Goal: Navigation & Orientation: Find specific page/section

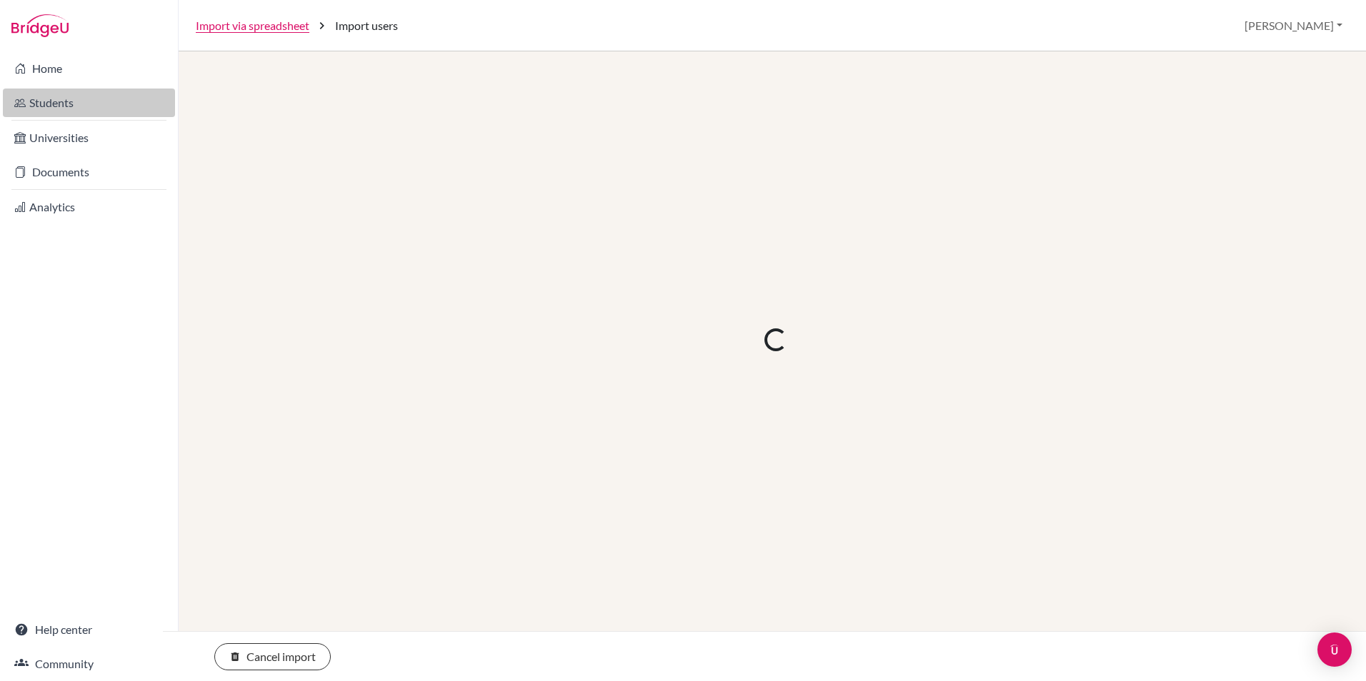
click at [64, 96] on link "Students" at bounding box center [89, 103] width 172 height 29
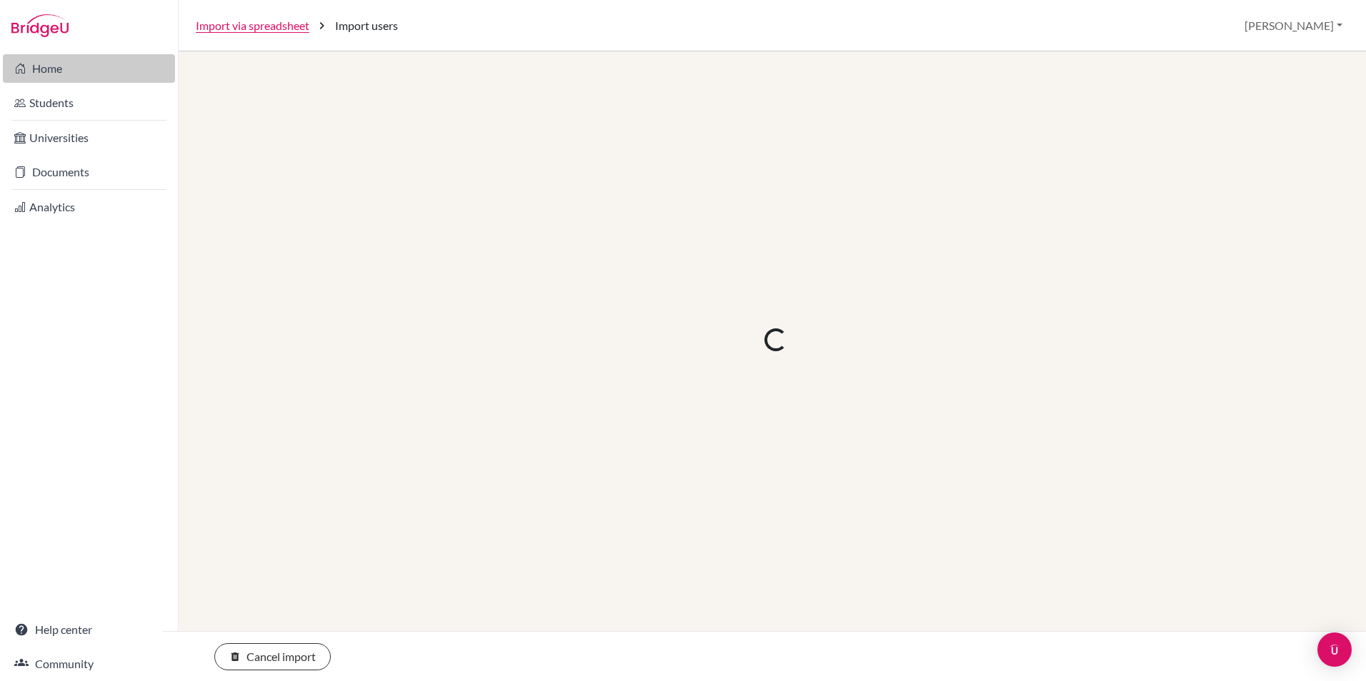
click at [34, 64] on link "Home" at bounding box center [89, 68] width 172 height 29
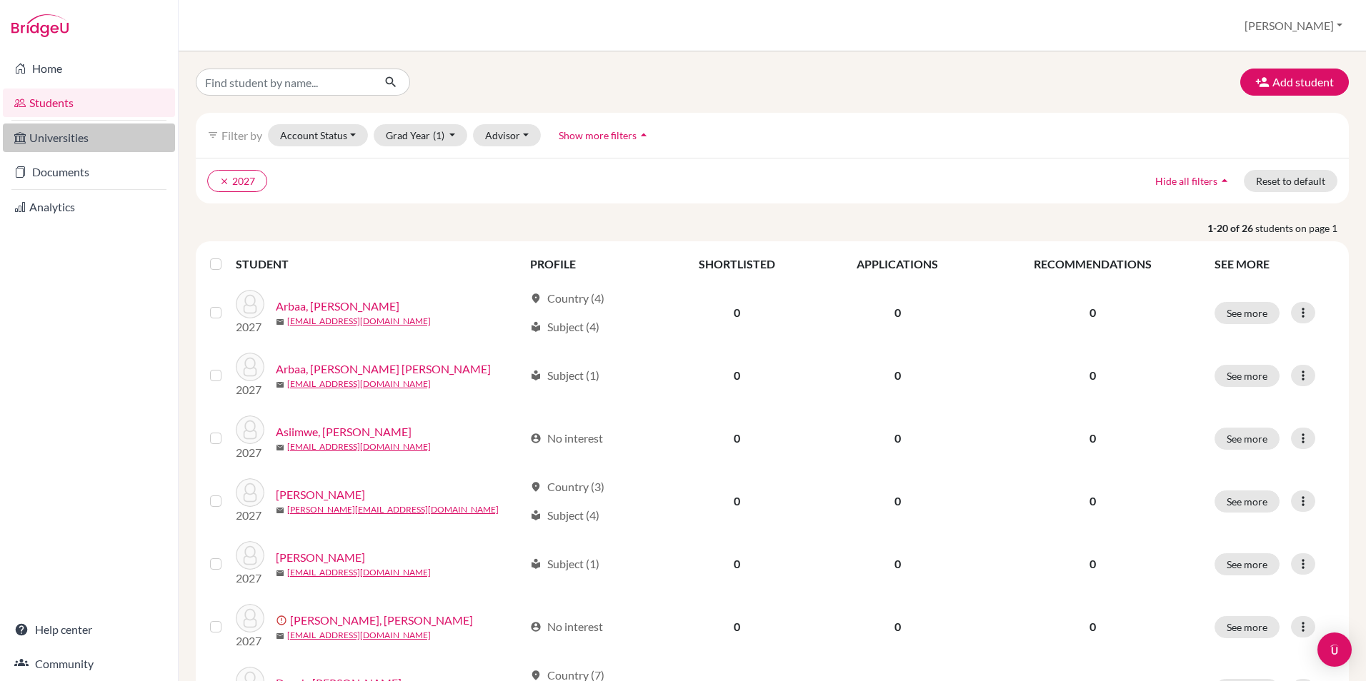
click at [79, 137] on link "Universities" at bounding box center [89, 138] width 172 height 29
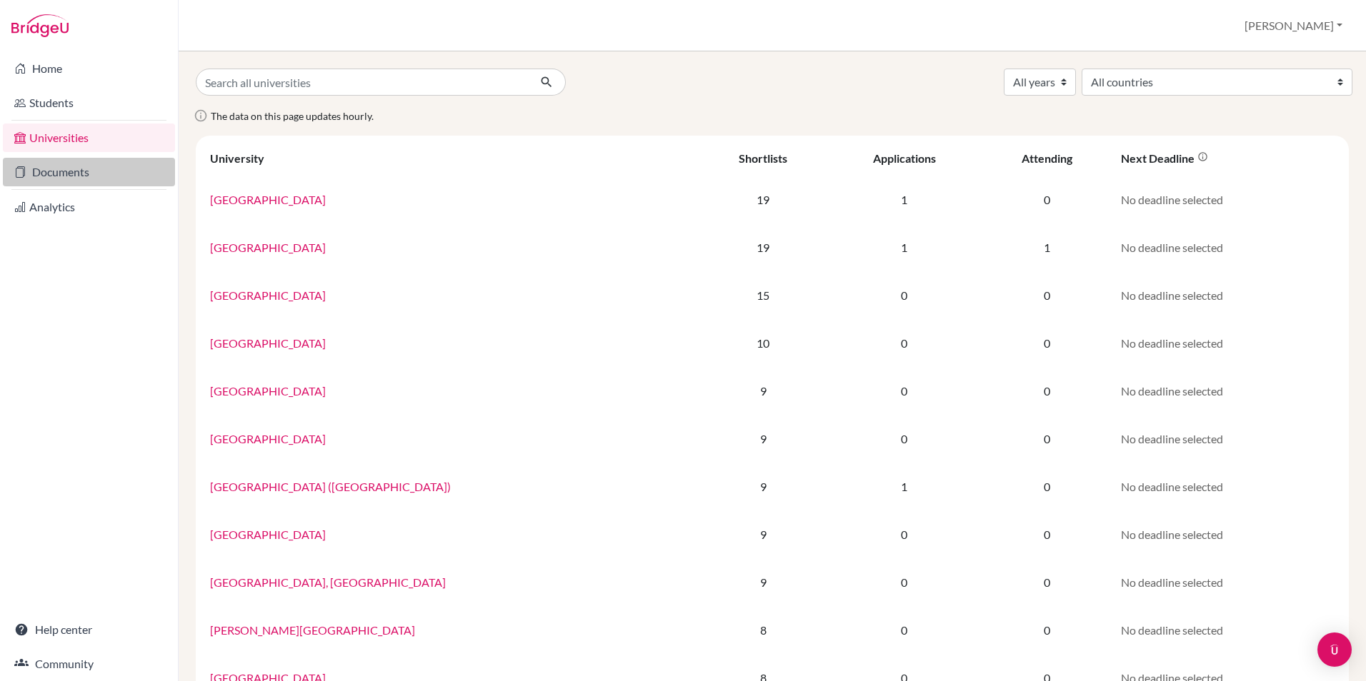
click at [74, 165] on link "Documents" at bounding box center [89, 172] width 172 height 29
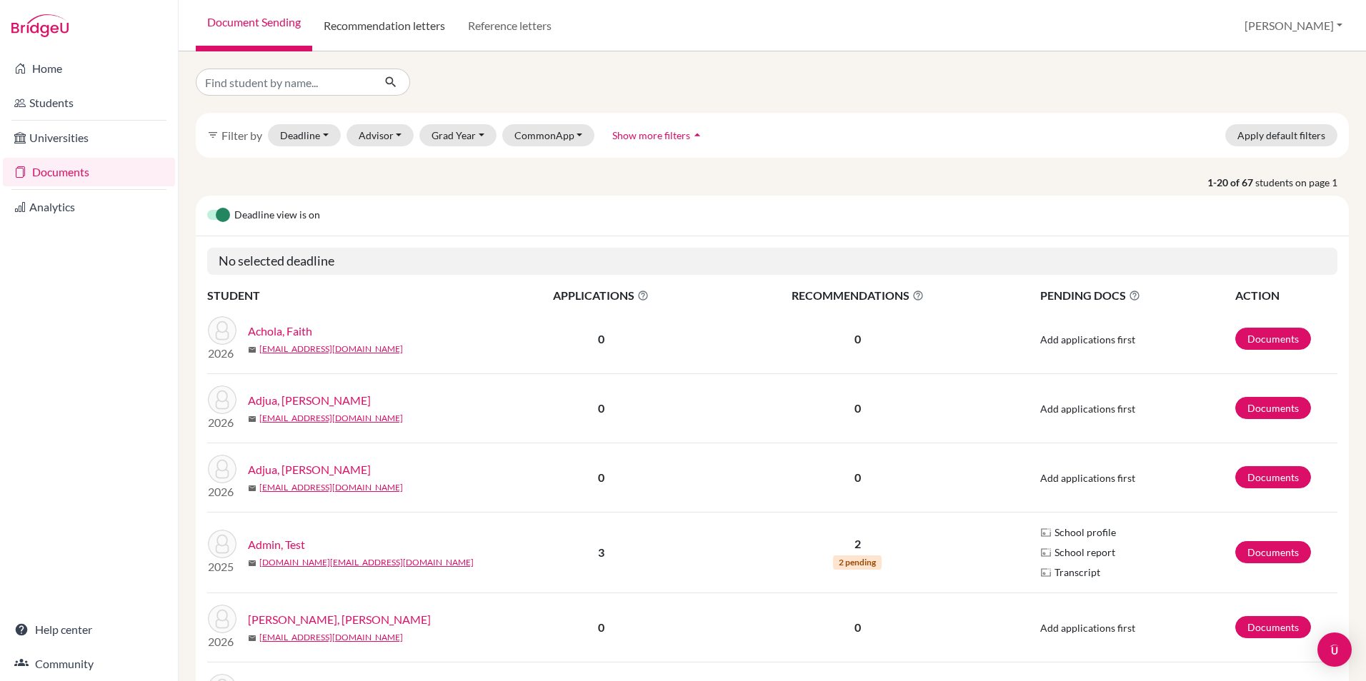
click at [412, 23] on link "Recommendation letters" at bounding box center [384, 25] width 144 height 51
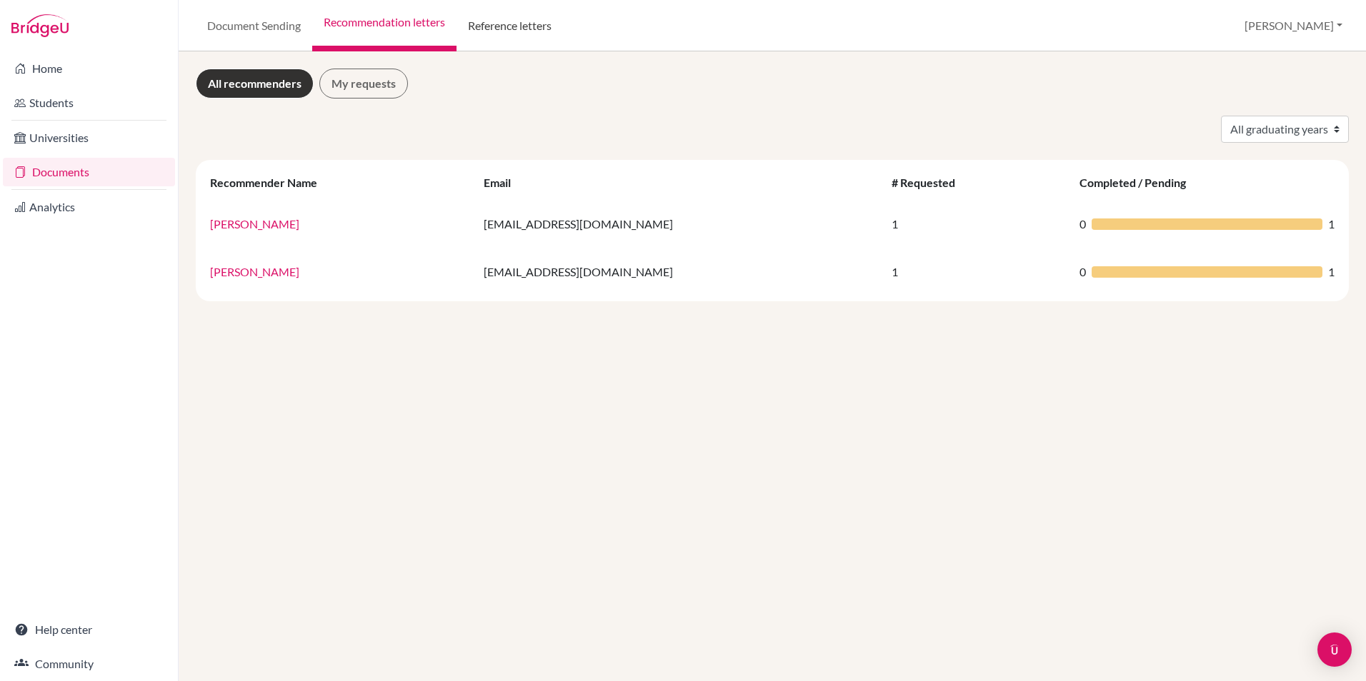
click at [533, 27] on link "Reference letters" at bounding box center [509, 25] width 106 height 51
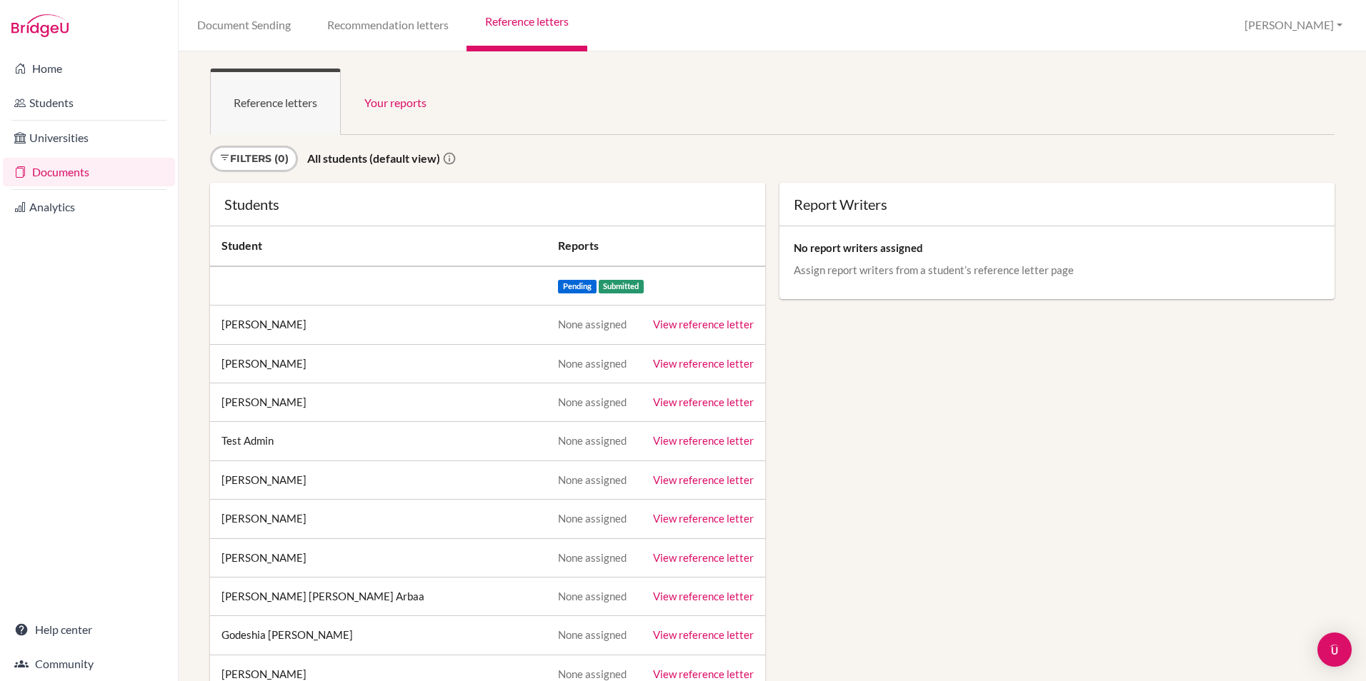
click at [670, 326] on link "View reference letter" at bounding box center [703, 324] width 101 height 13
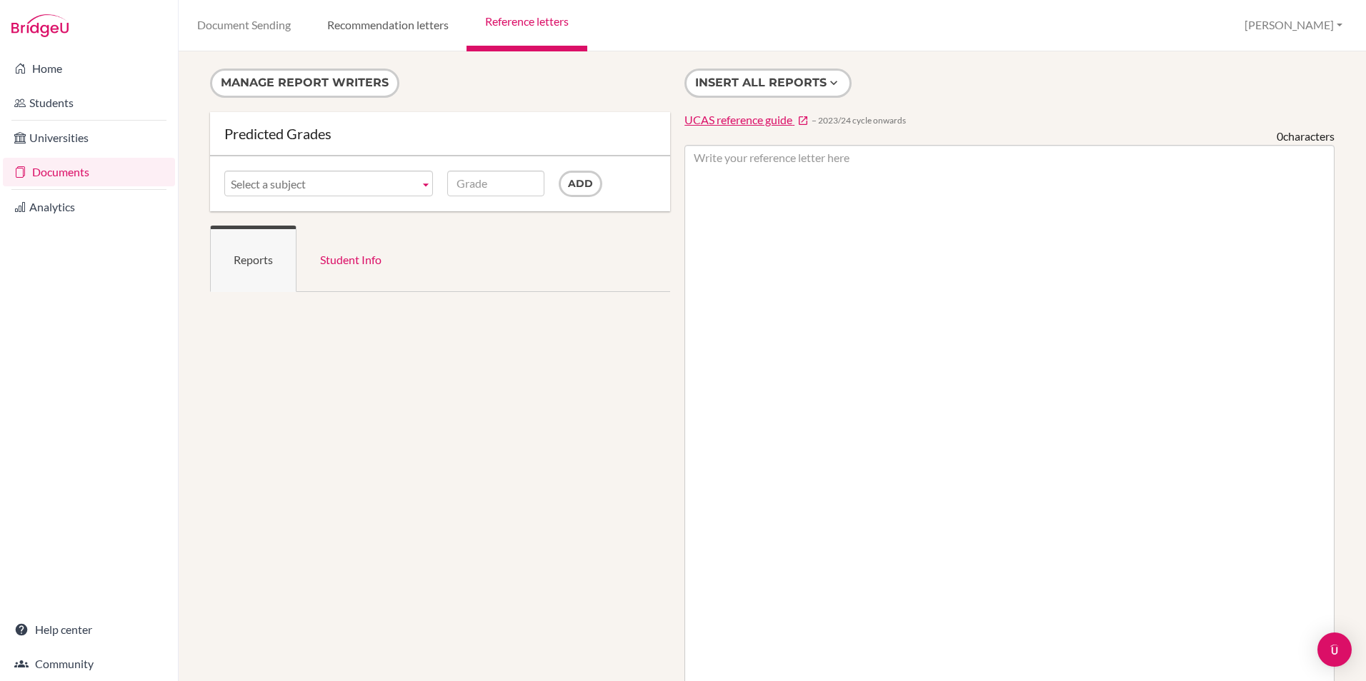
click at [405, 32] on link "Recommendation letters" at bounding box center [388, 25] width 158 height 51
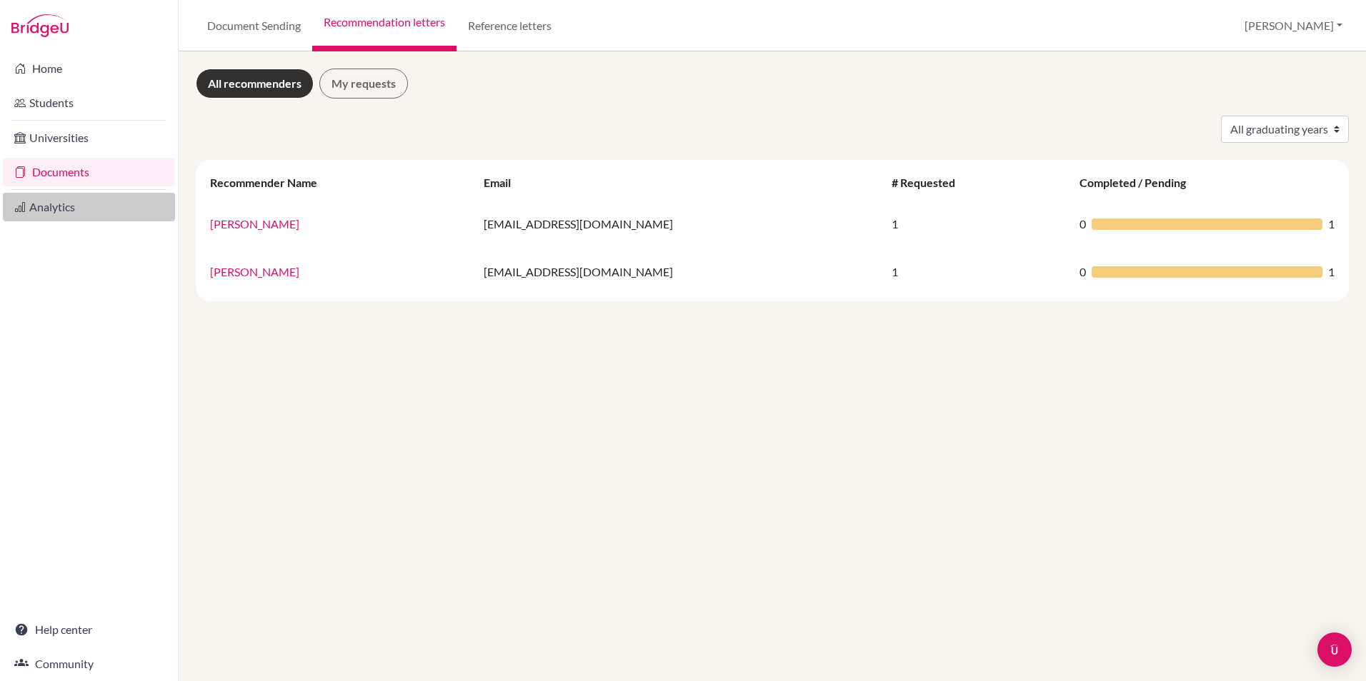
click at [46, 216] on link "Analytics" at bounding box center [89, 207] width 172 height 29
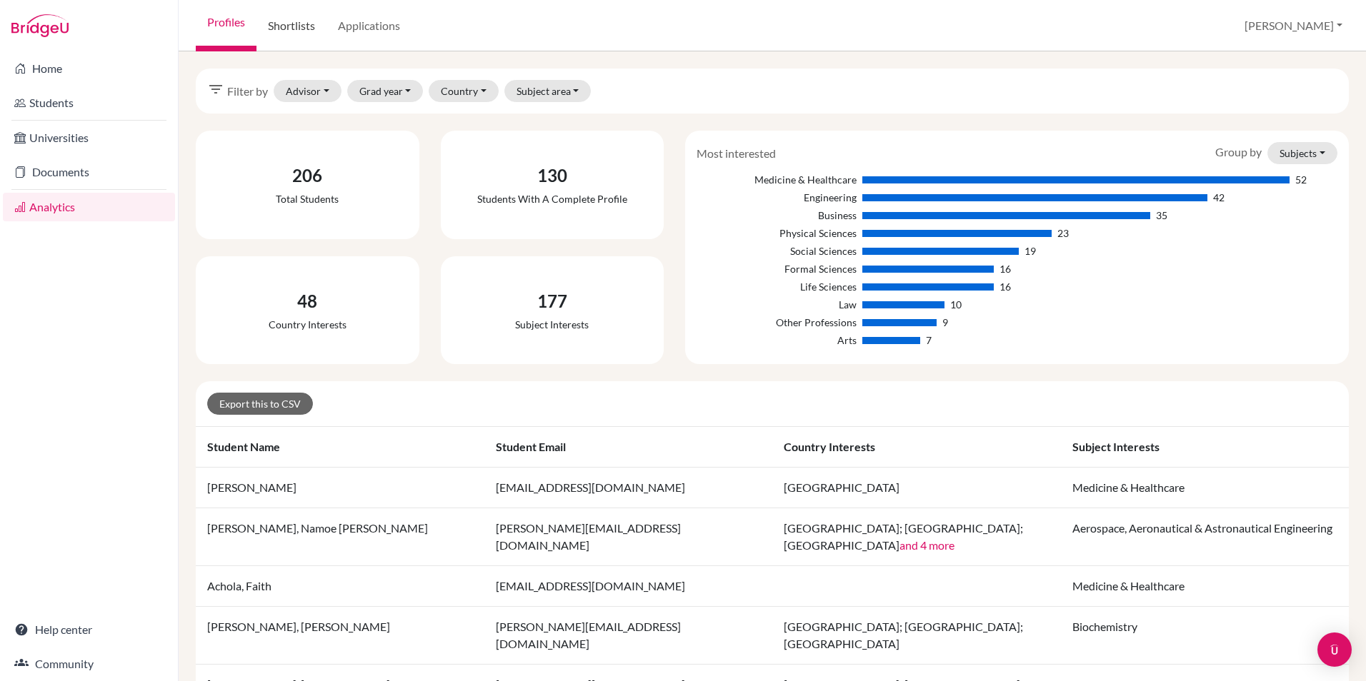
click at [298, 31] on link "Shortlists" at bounding box center [291, 25] width 70 height 51
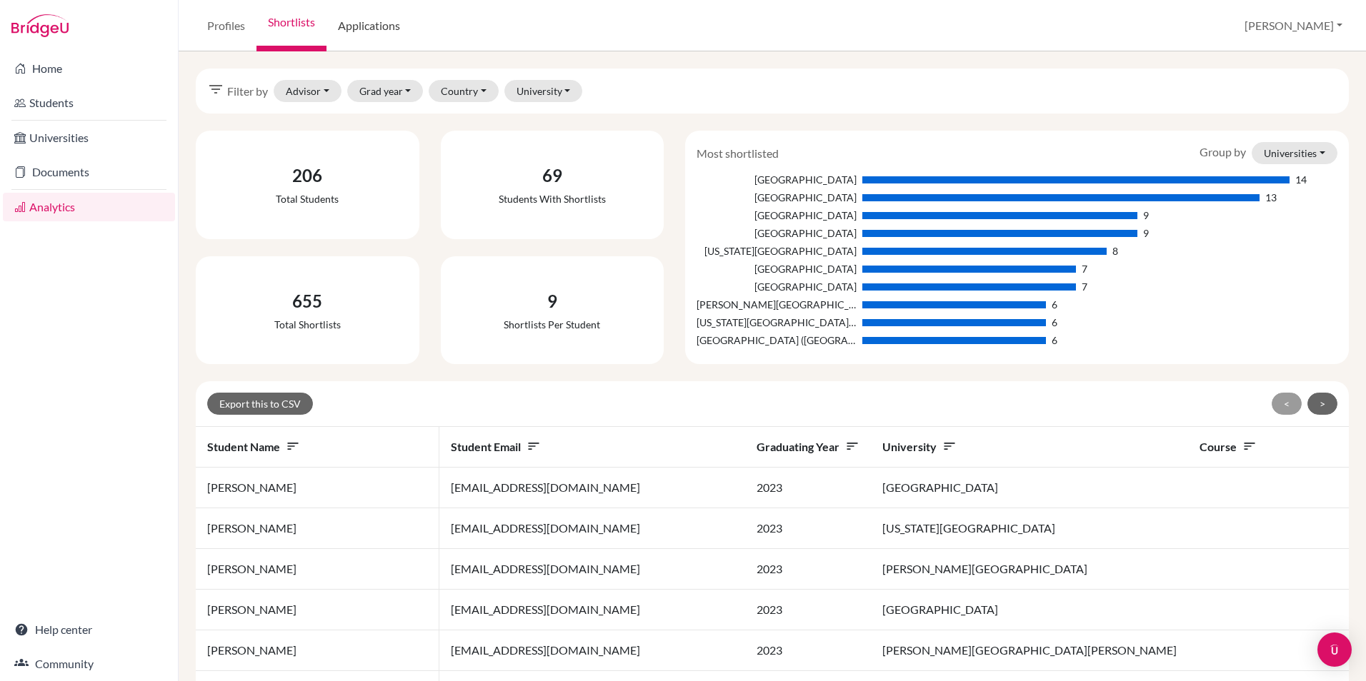
click at [377, 29] on link "Applications" at bounding box center [368, 25] width 85 height 51
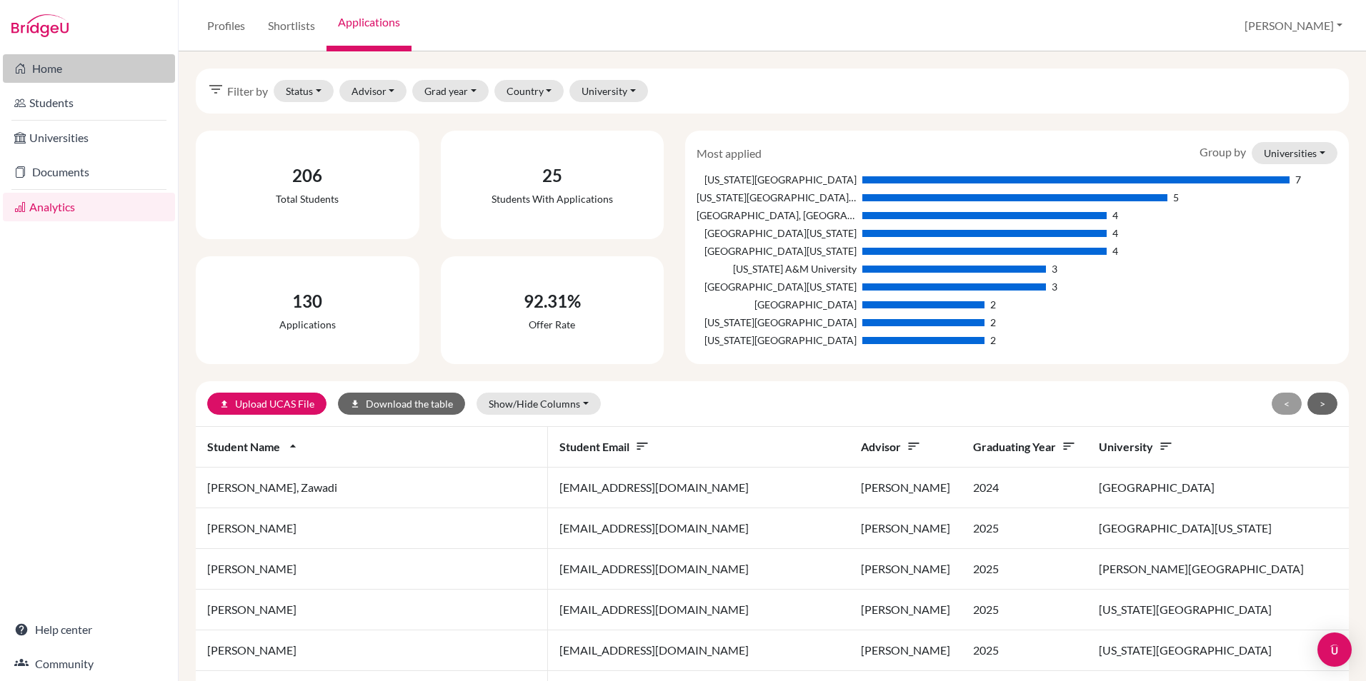
click at [64, 69] on link "Home" at bounding box center [89, 68] width 172 height 29
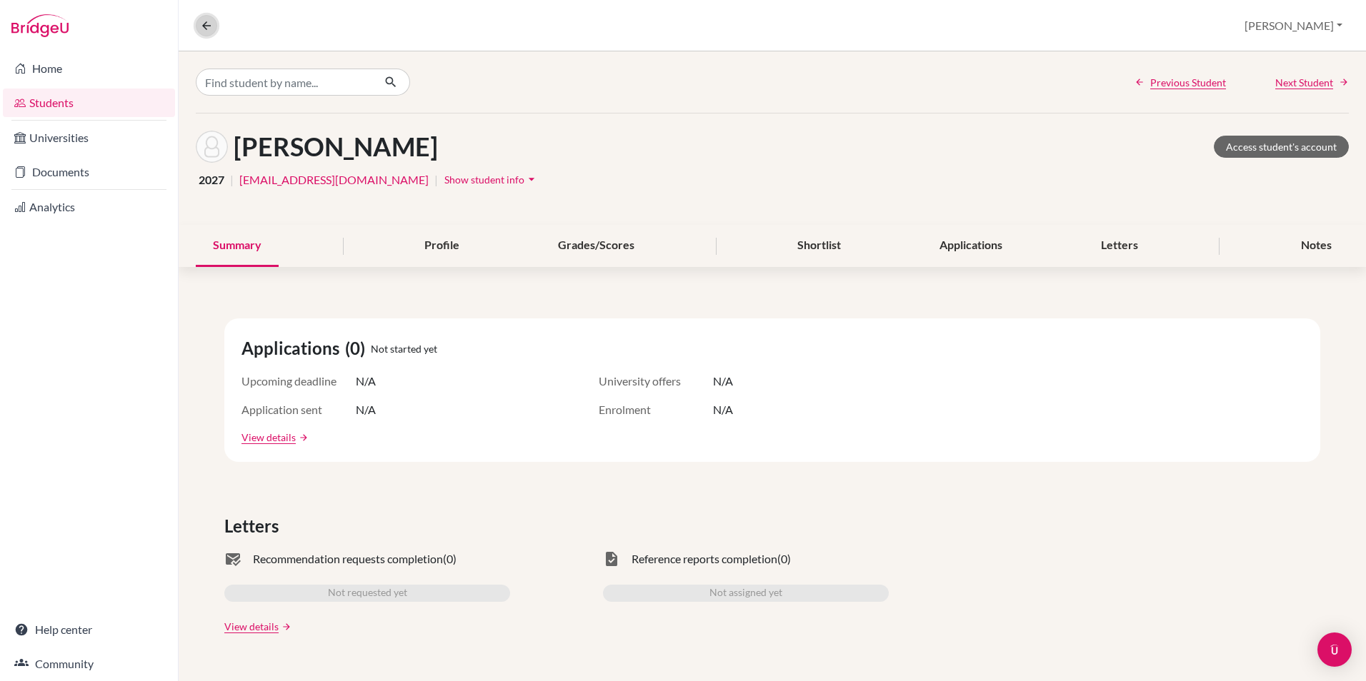
click at [206, 28] on icon at bounding box center [206, 25] width 13 height 13
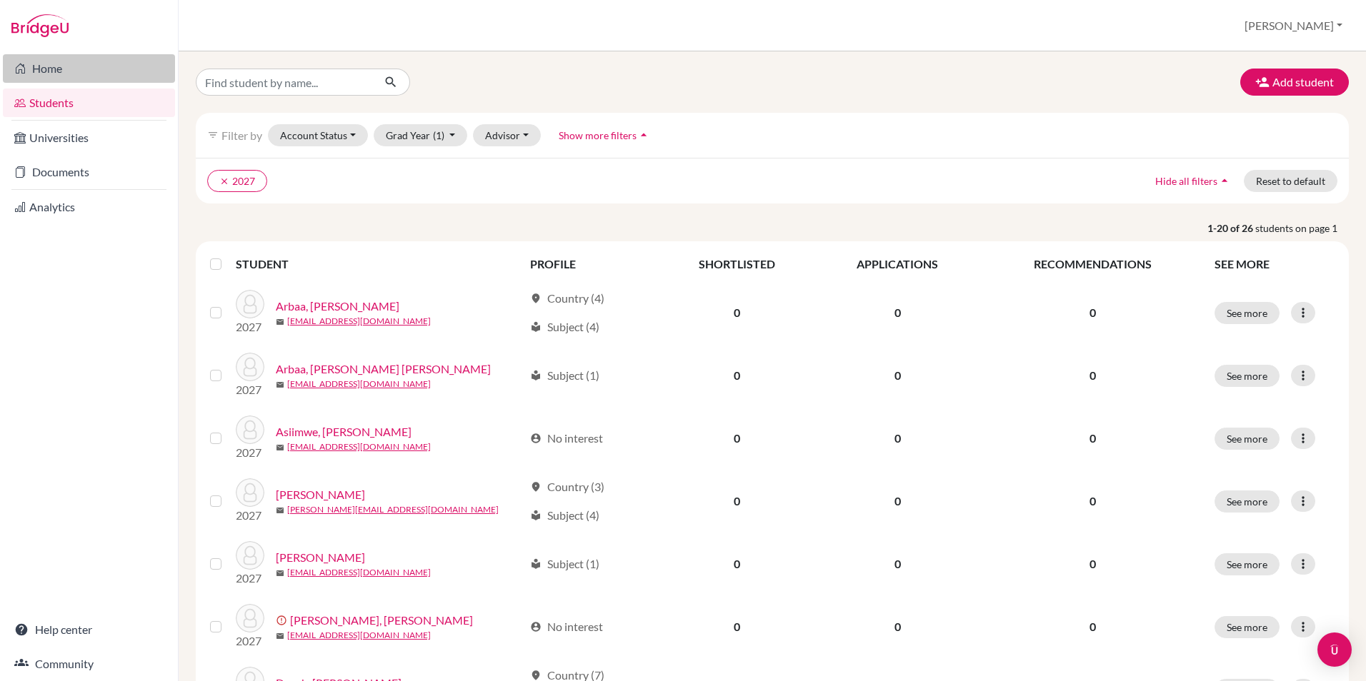
click at [21, 64] on icon at bounding box center [19, 68] width 11 height 17
